Goal: Information Seeking & Learning: Learn about a topic

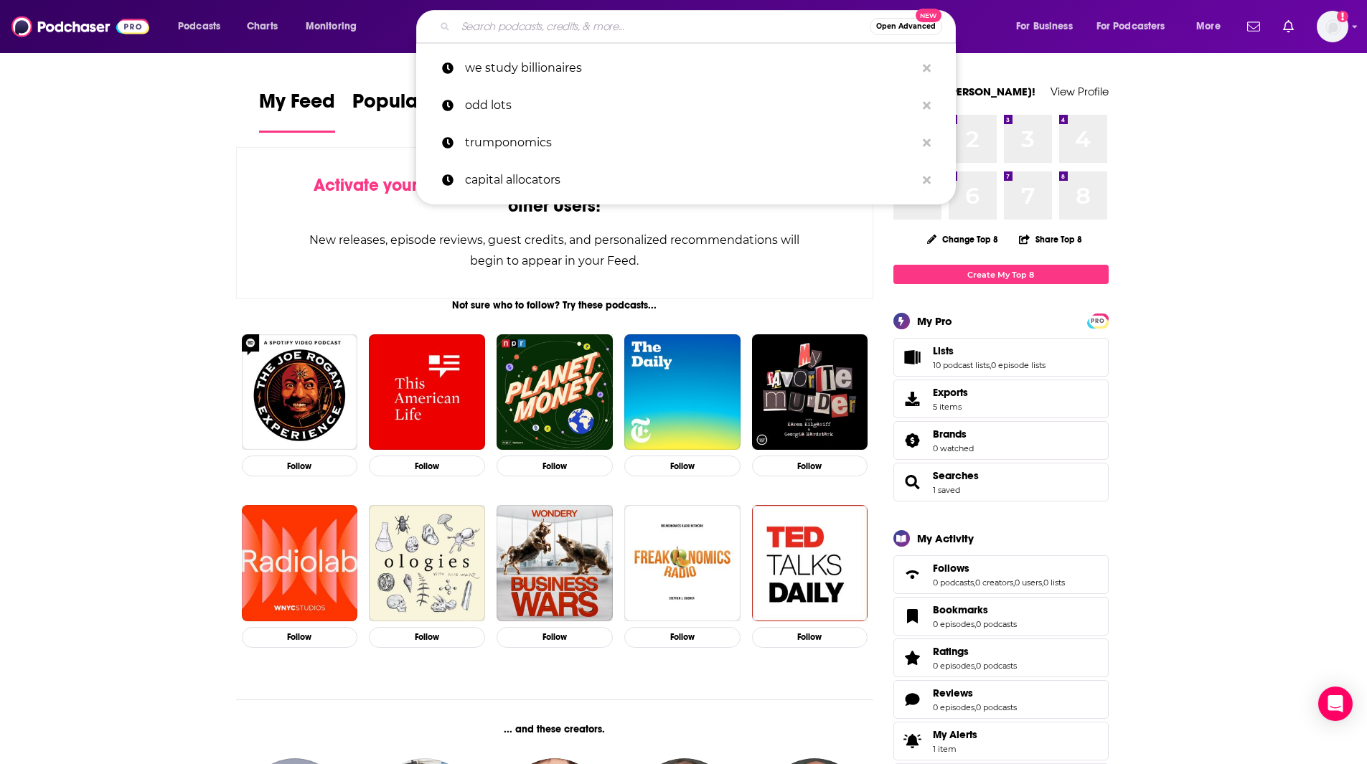
click at [506, 19] on input "Search podcasts, credits, & more..." at bounding box center [663, 26] width 414 height 23
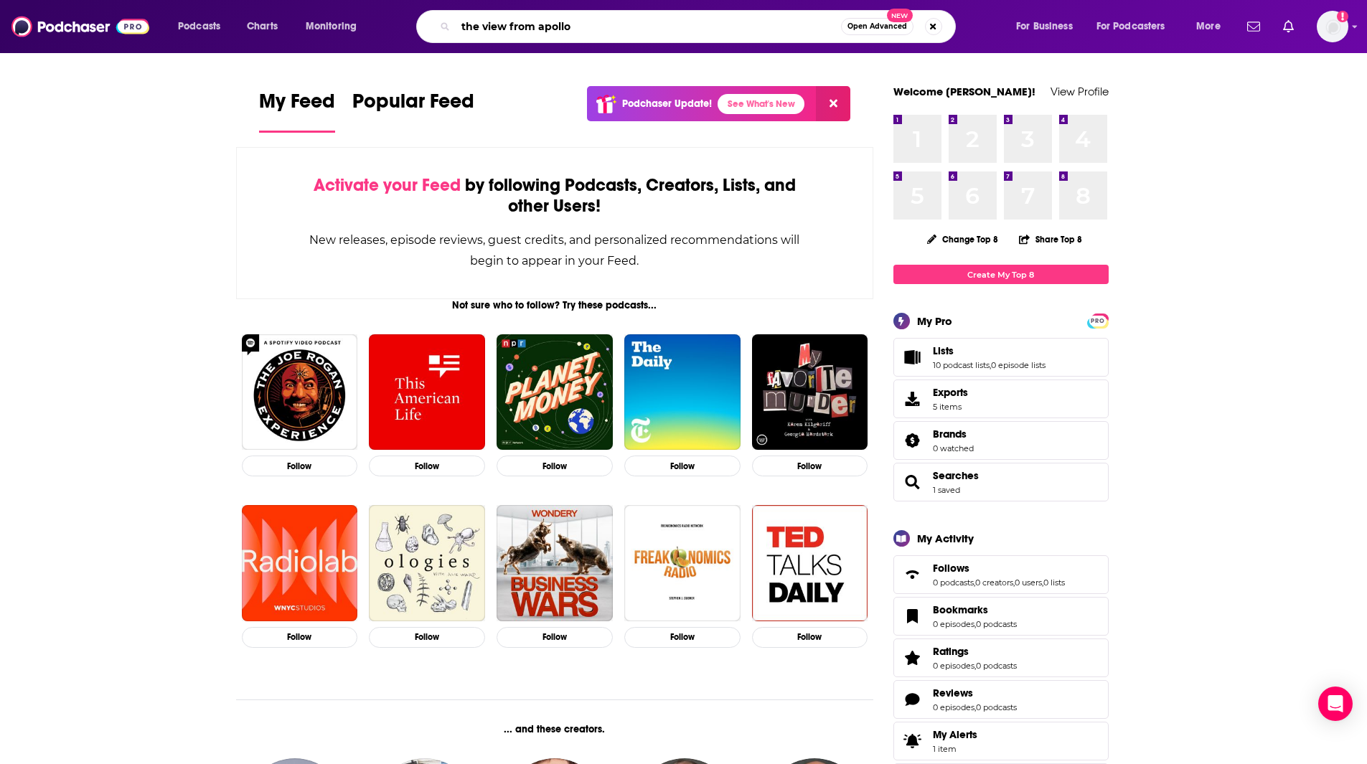
type input "the view from apollo"
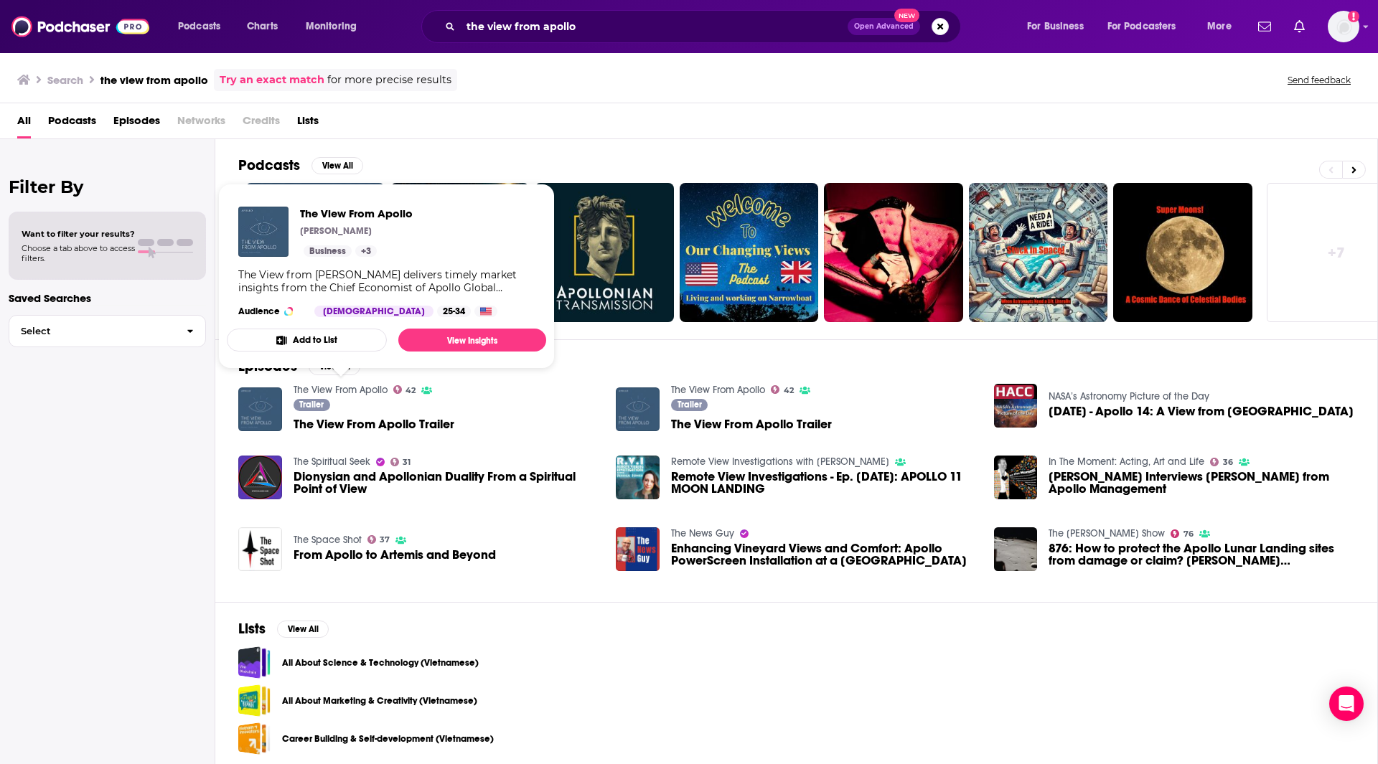
click at [350, 388] on link "The View From Apollo" at bounding box center [340, 390] width 94 height 12
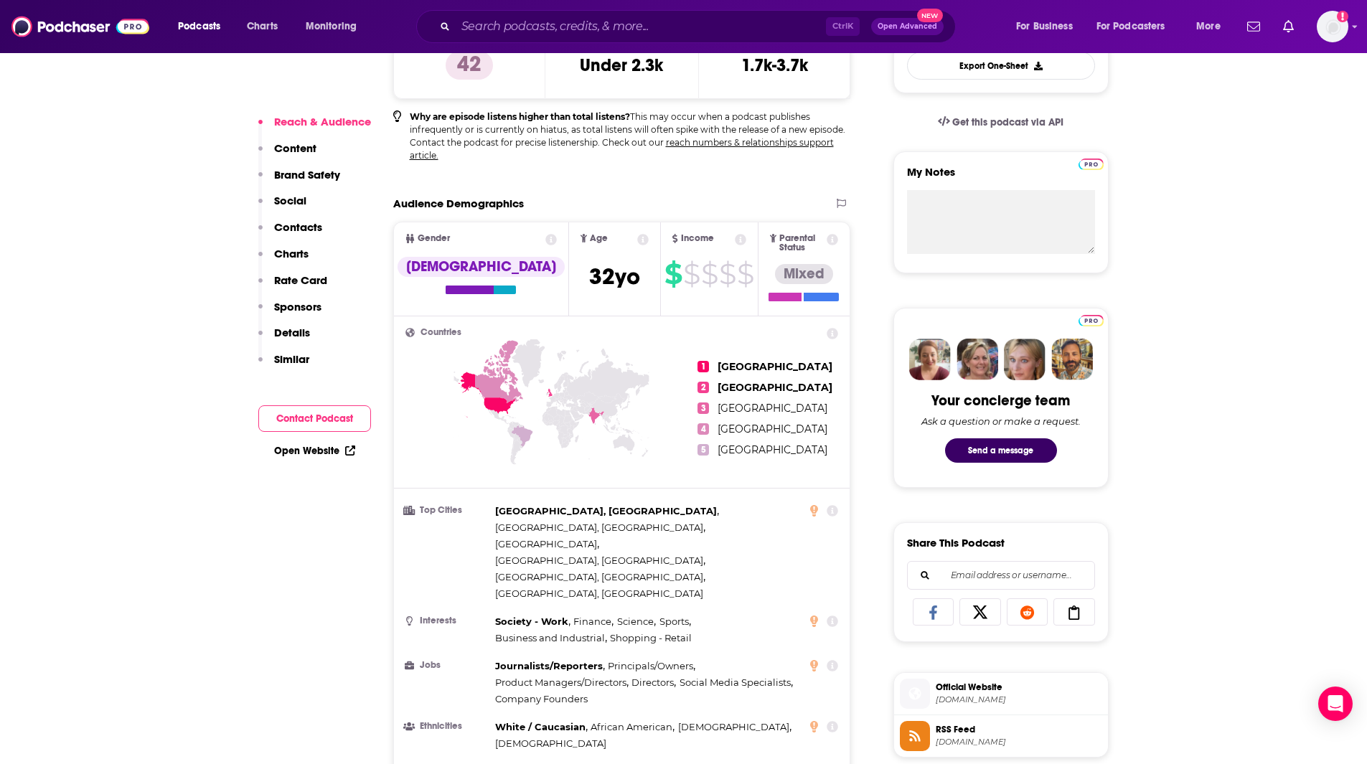
scroll to position [718, 0]
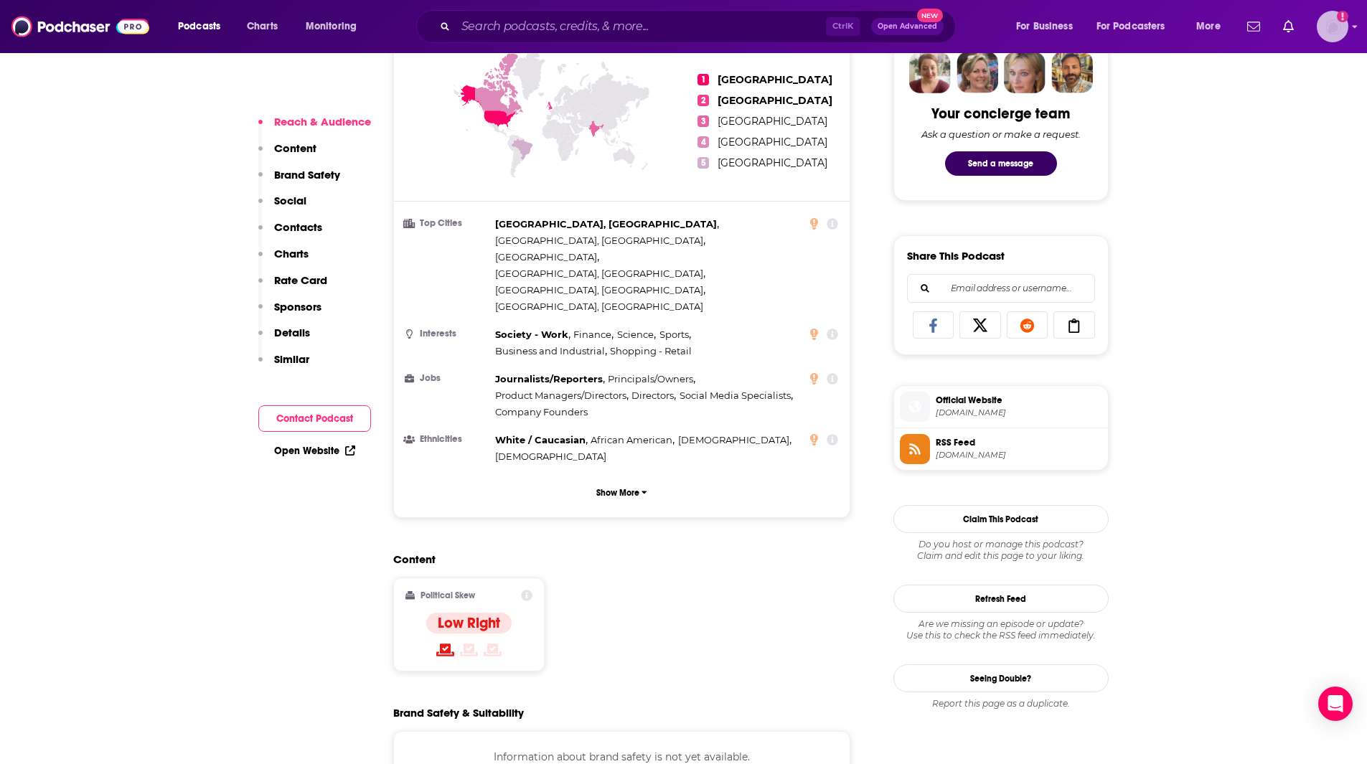
click at [1319, 26] on img "Logged in as nshort92" at bounding box center [1333, 27] width 32 height 32
click at [1274, 299] on div "Log Out" at bounding box center [1280, 297] width 138 height 29
